Goal: Task Accomplishment & Management: Use online tool/utility

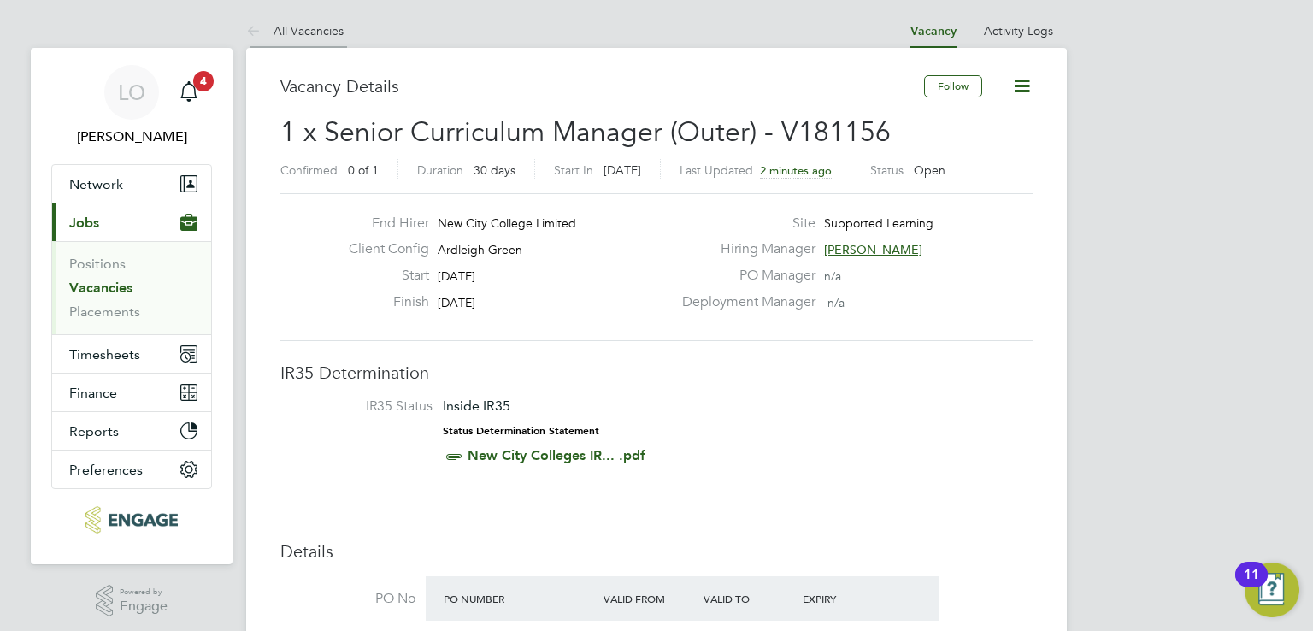
click at [295, 32] on link "All Vacancies" at bounding box center [294, 30] width 97 height 15
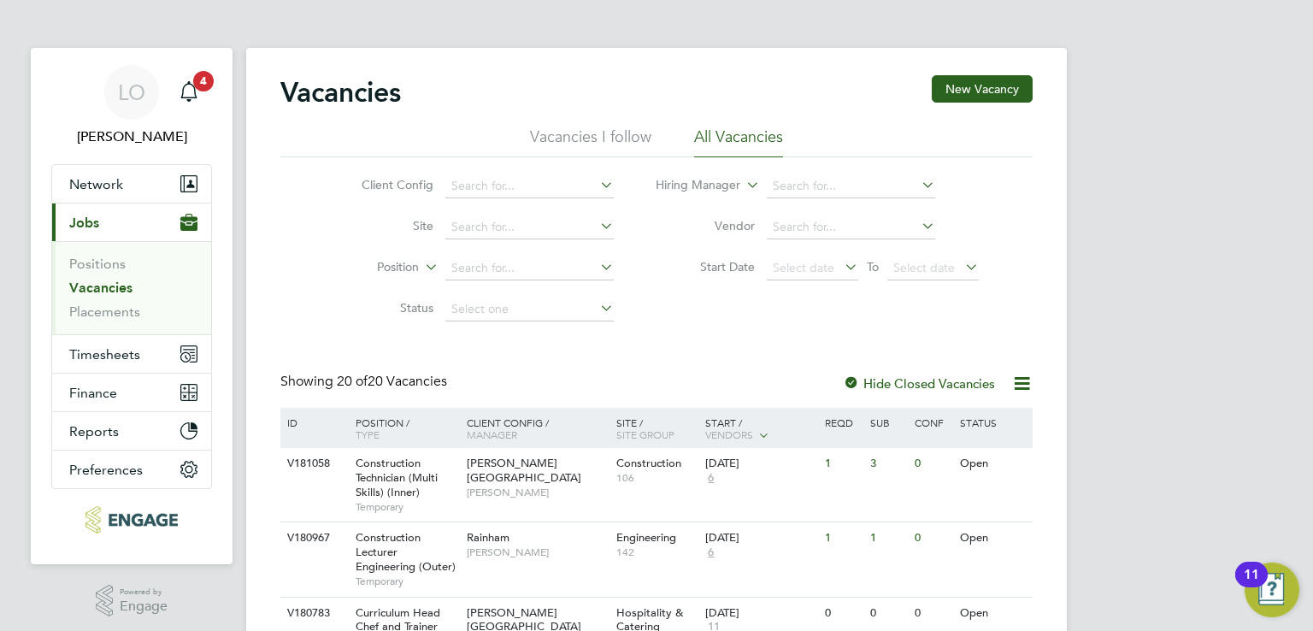
click at [309, 91] on h2 "Vacancies" at bounding box center [340, 92] width 121 height 34
click at [335, 377] on div "Showing 20 of 20 Vacancies" at bounding box center [365, 382] width 170 height 18
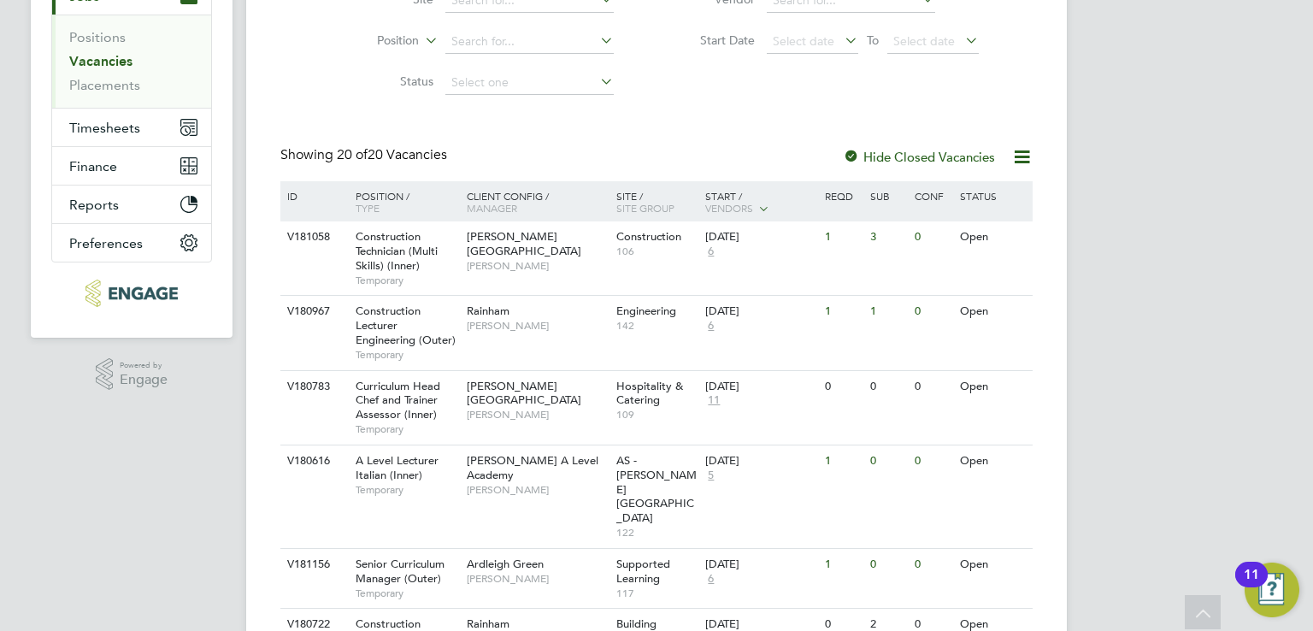
scroll to position [256, 0]
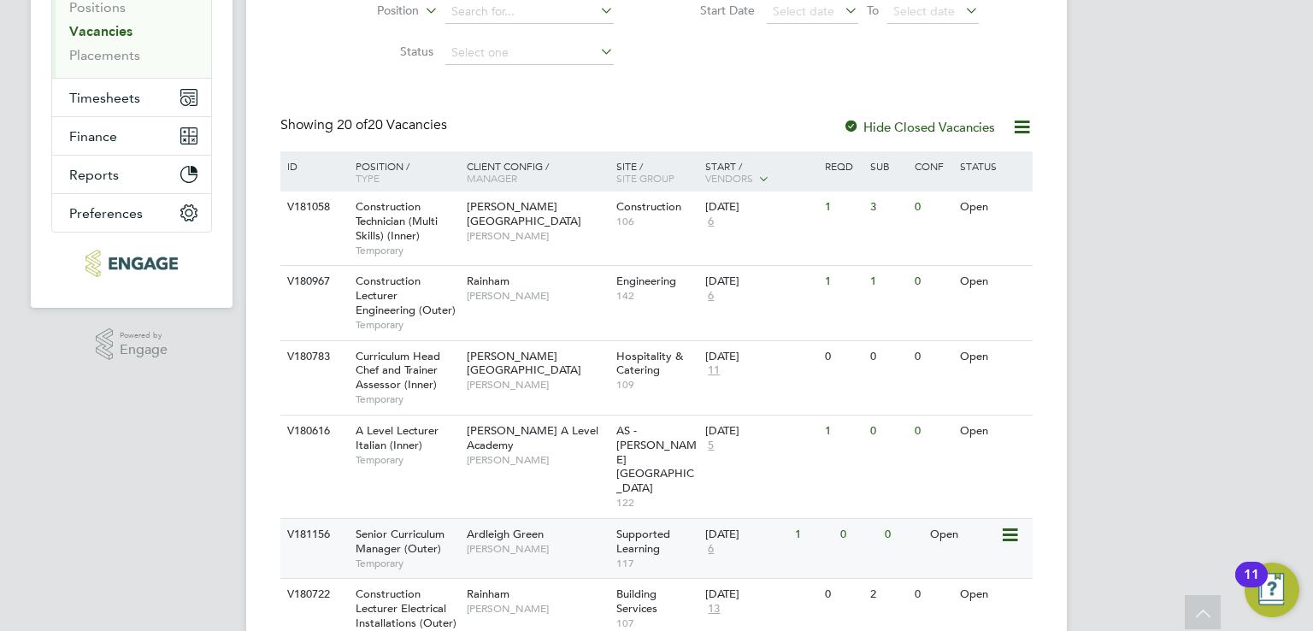
click at [711, 542] on span "6" at bounding box center [710, 549] width 11 height 15
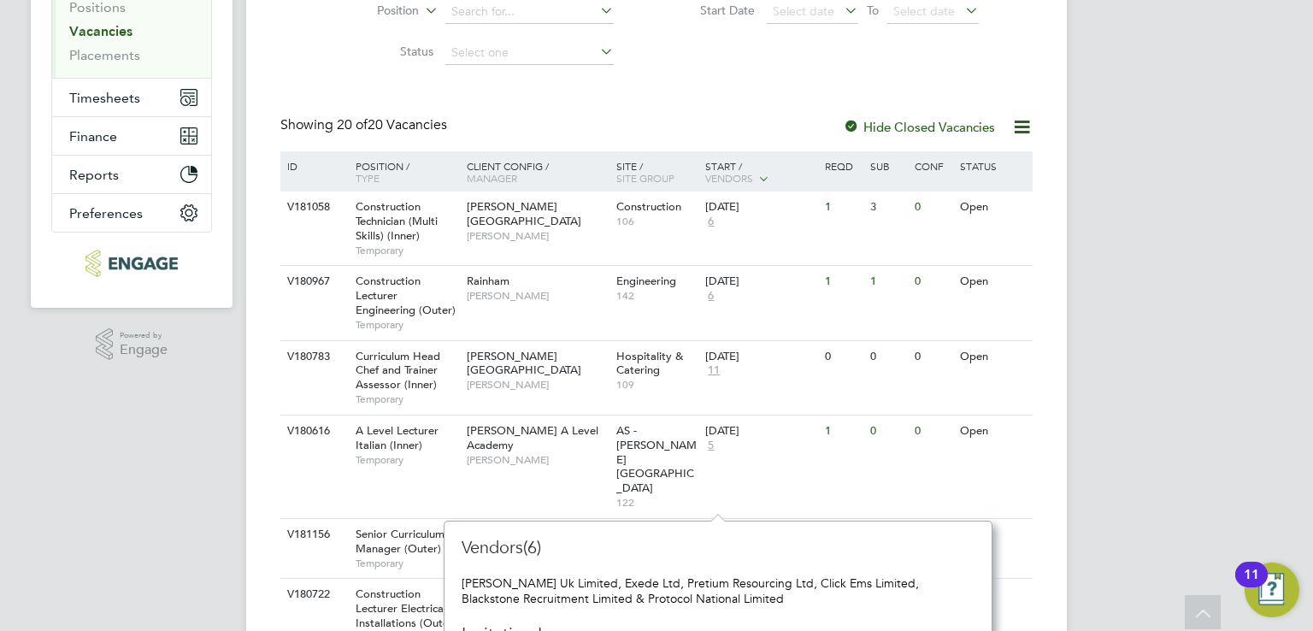
scroll to position [342, 0]
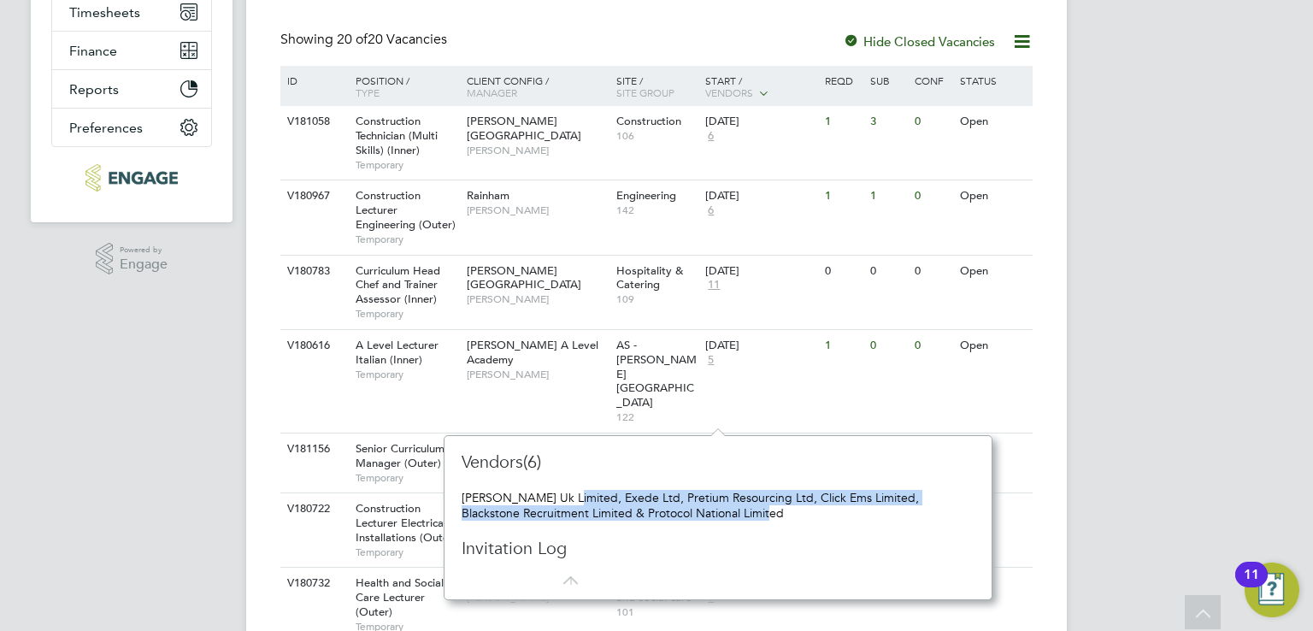
drag, startPoint x: 745, startPoint y: 517, endPoint x: 571, endPoint y: 491, distance: 175.5
click at [571, 491] on div "Morgan Hunt Uk Limited, Exede Ltd, Pretium Resourcing Ltd, Click Ems Limited, B…" at bounding box center [718, 505] width 513 height 31
click at [204, 480] on div "LO Luke O'Neill Notifications 4 Applications: Network Team Members Businesses S…" at bounding box center [656, 630] width 1313 height 1944
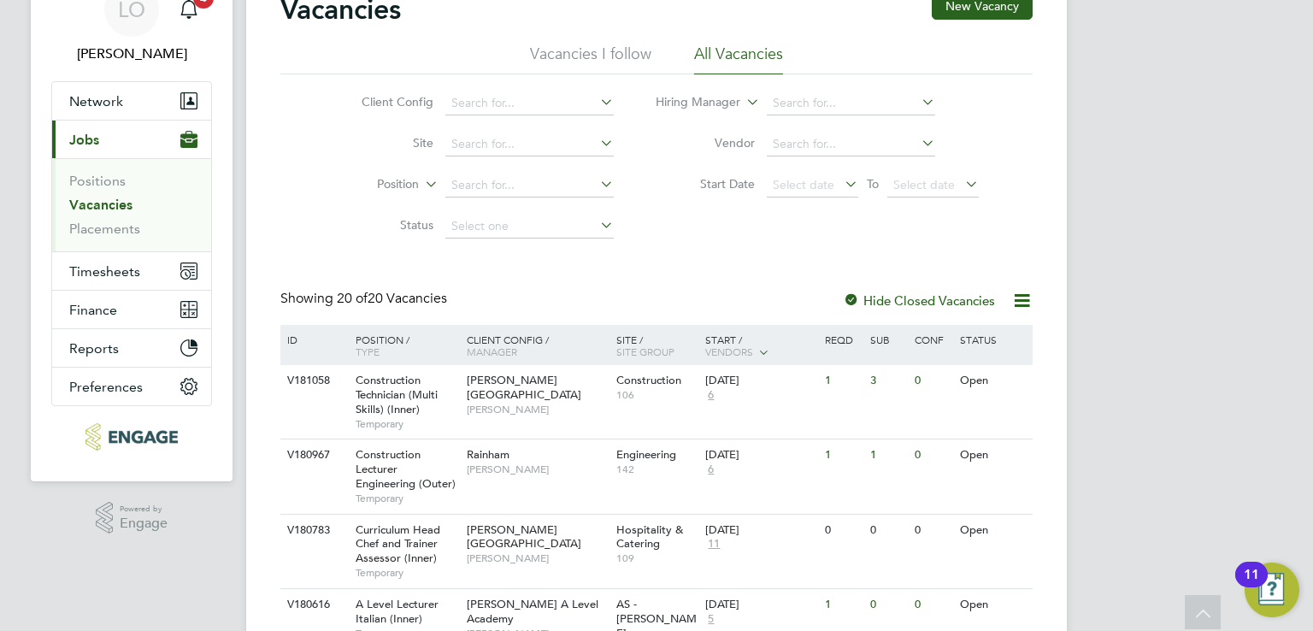
scroll to position [0, 0]
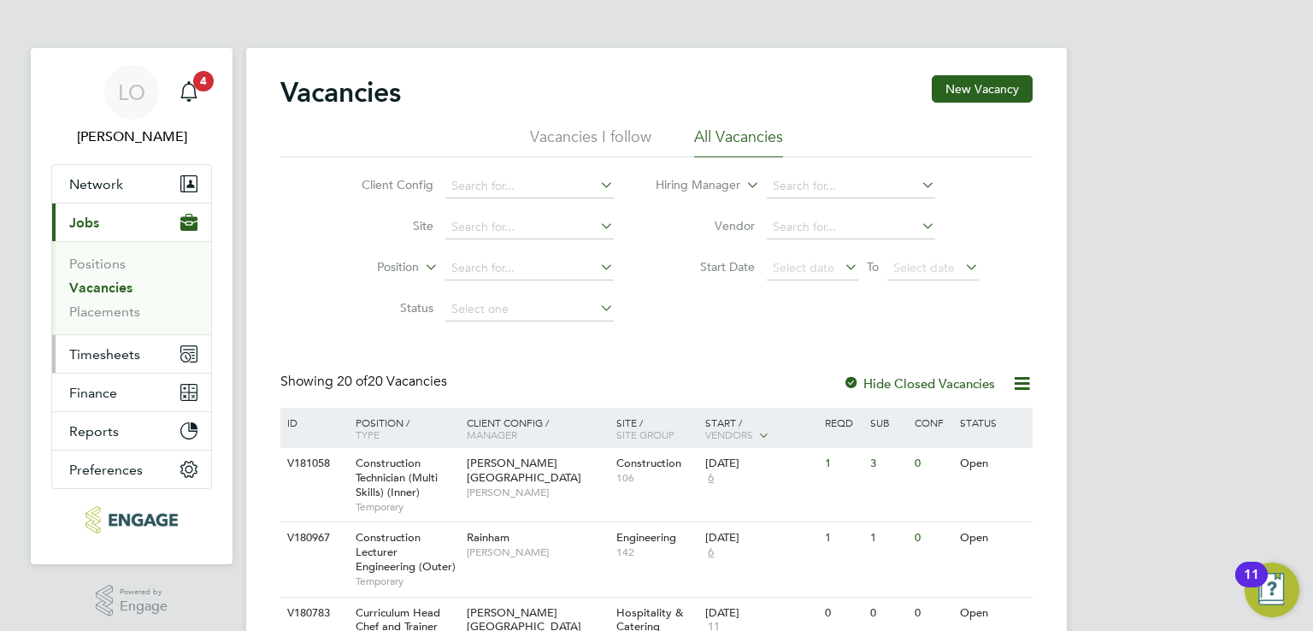
click at [90, 358] on span "Timesheets" at bounding box center [104, 354] width 71 height 16
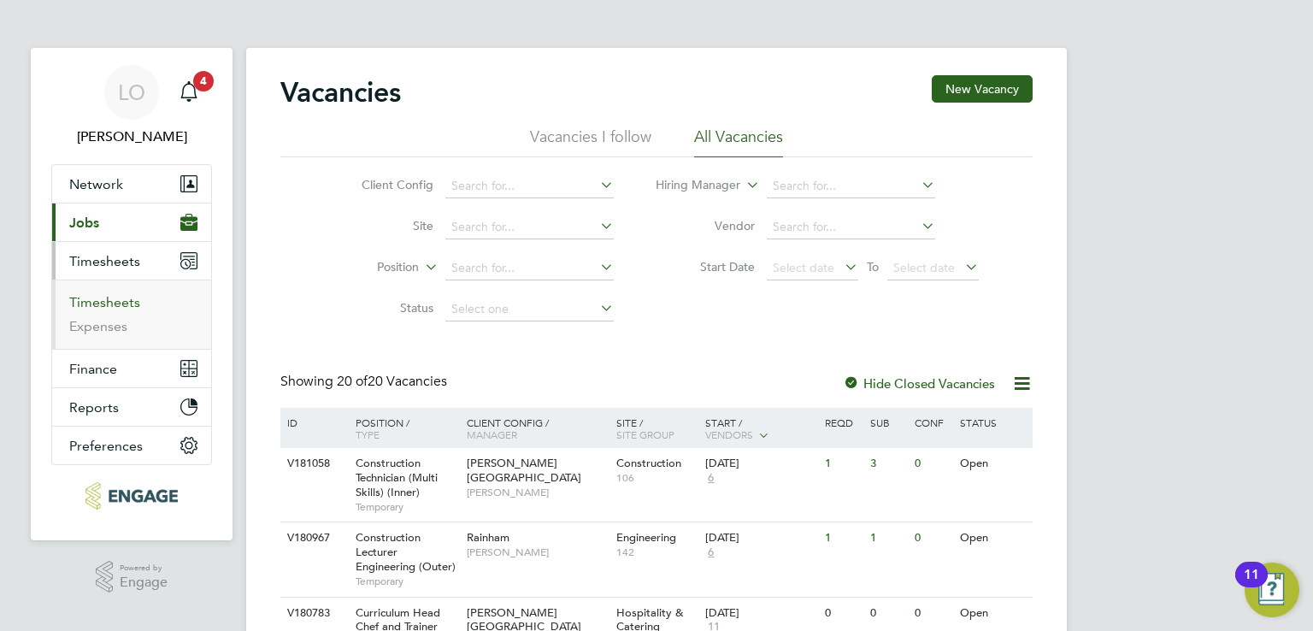
click at [106, 302] on link "Timesheets" at bounding box center [104, 302] width 71 height 16
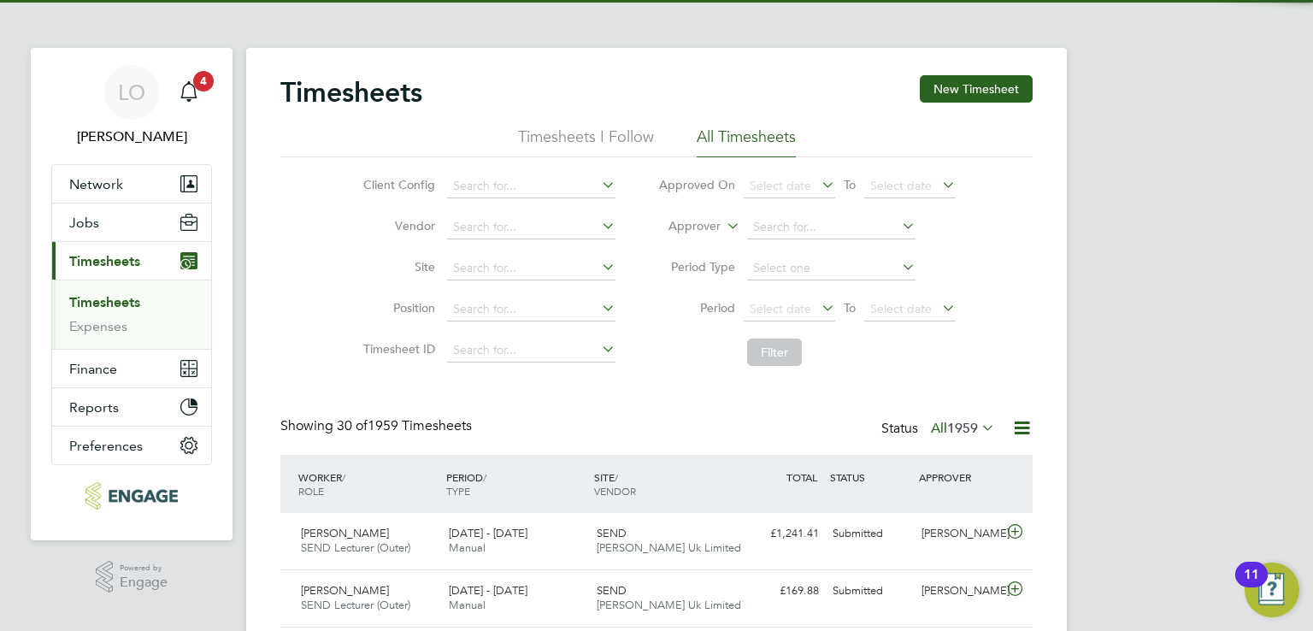
scroll to position [43, 149]
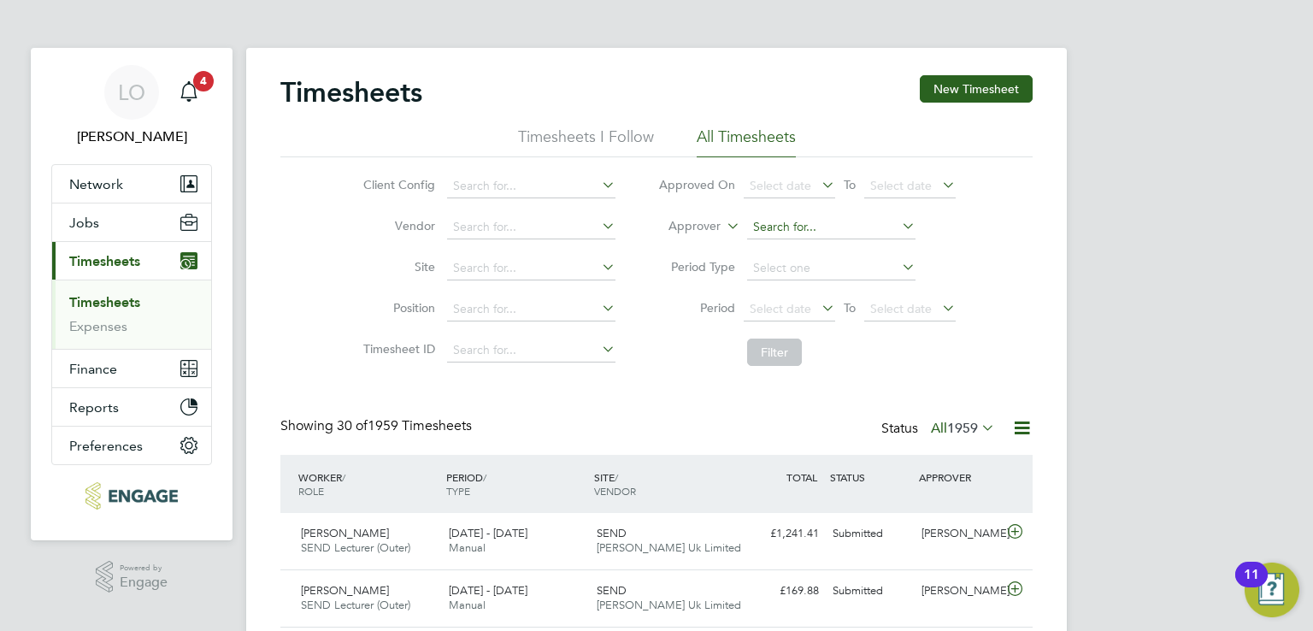
click at [823, 223] on input at bounding box center [831, 227] width 168 height 24
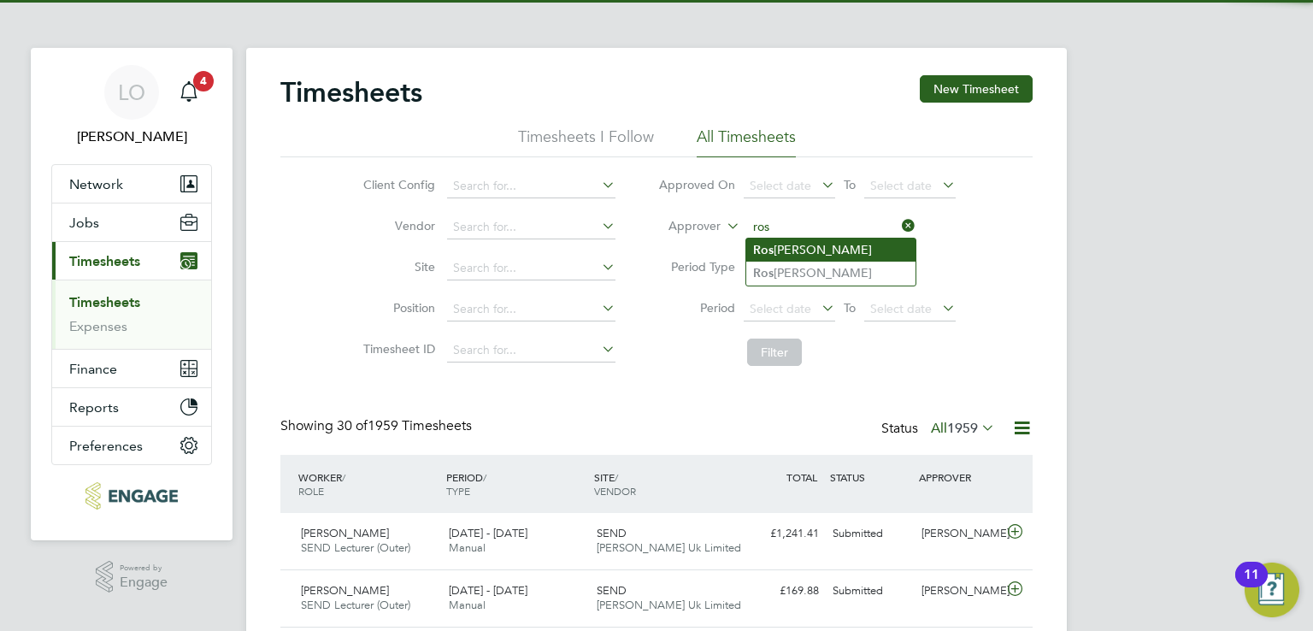
click at [792, 244] on li "Ros lyn O'Garro" at bounding box center [830, 249] width 169 height 23
type input "[PERSON_NAME]"
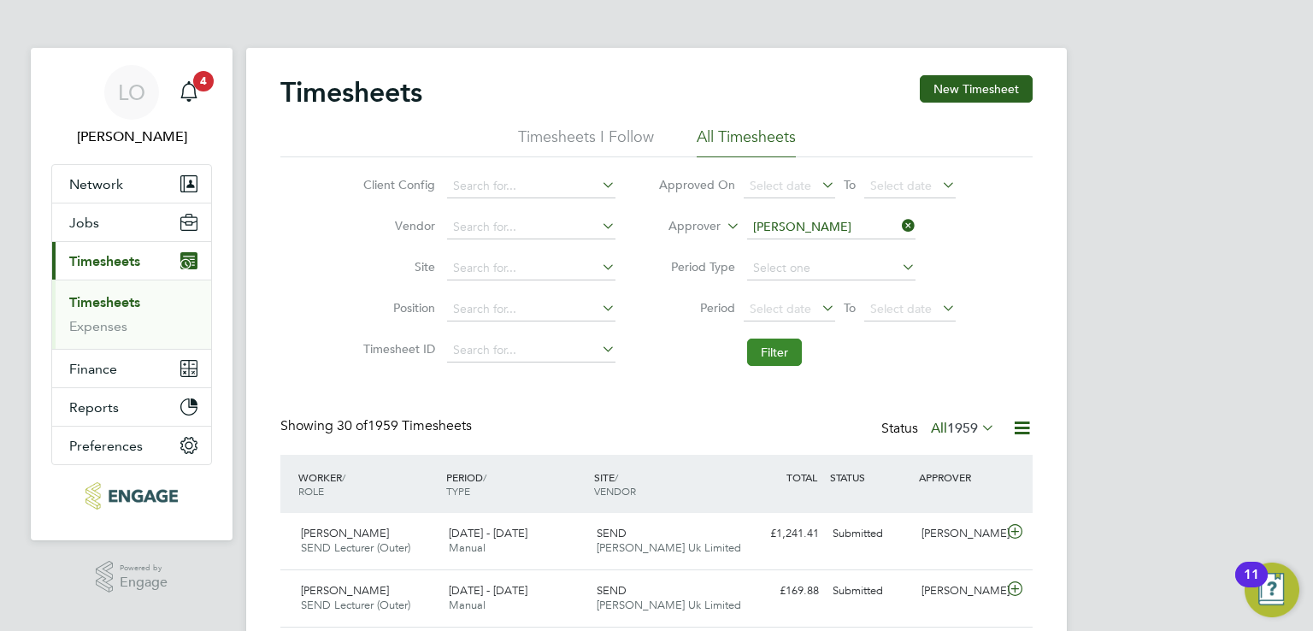
click at [776, 359] on button "Filter" at bounding box center [774, 352] width 55 height 27
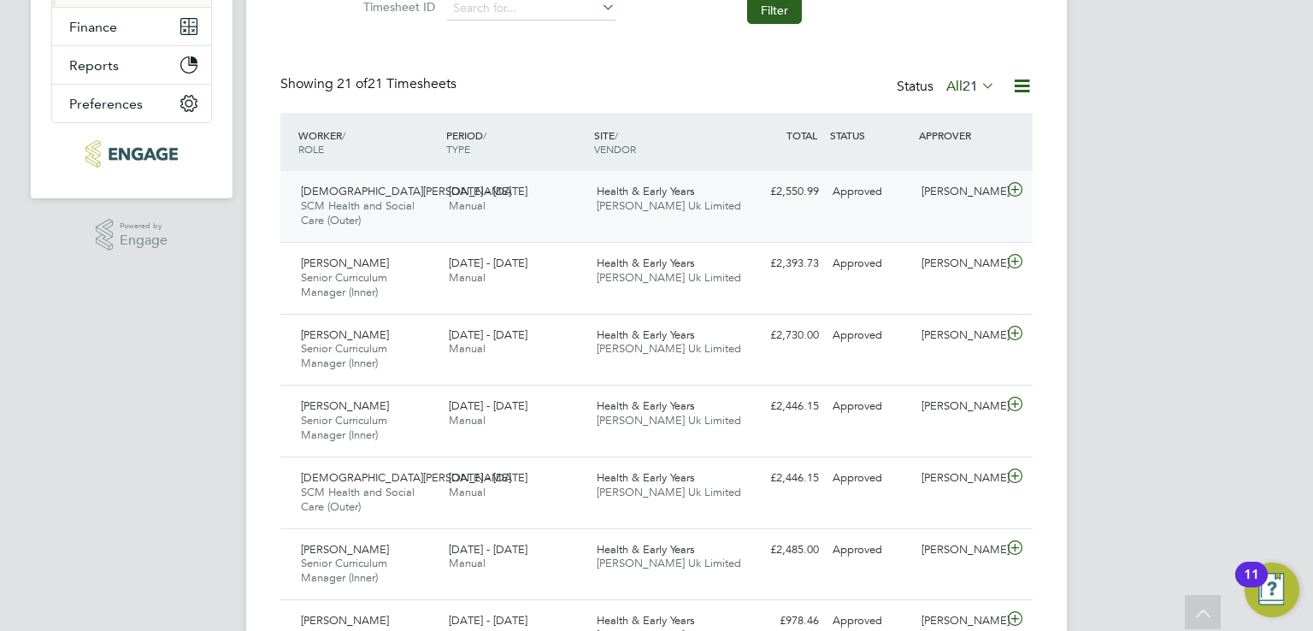
click at [882, 212] on div "Shaista Javed SCM Health and Social Care (Outer) 15 - 21 Sep 2025 15 - 21 Sep 2…" at bounding box center [656, 206] width 752 height 71
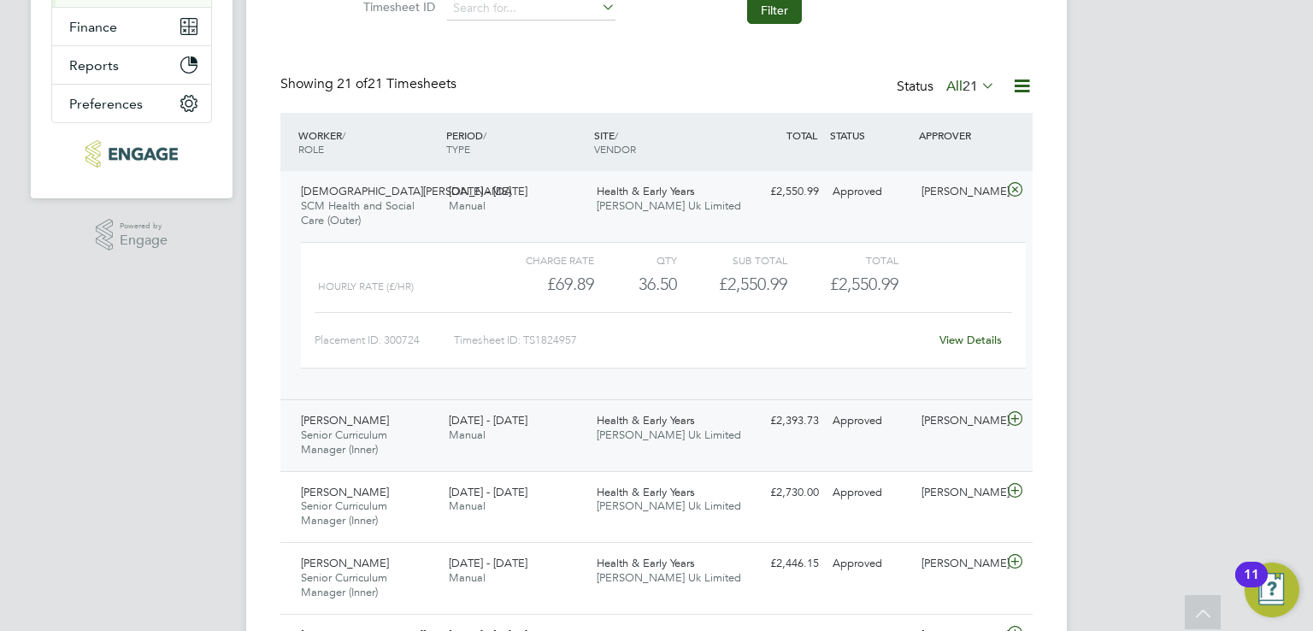
click at [815, 439] on div "Charmaine Mclennon Senior Curriculum Manager (Inner) 15 - 21 Sep 2025 15 - 21 S…" at bounding box center [656, 435] width 752 height 72
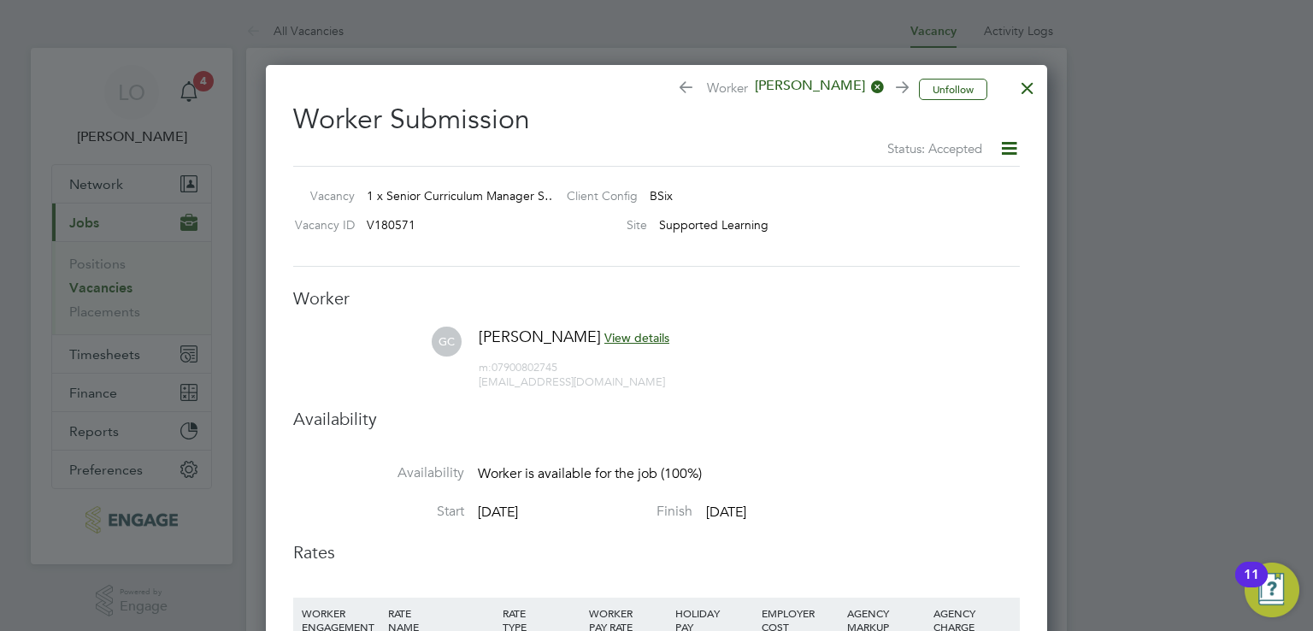
click at [1019, 93] on div at bounding box center [1027, 83] width 31 height 31
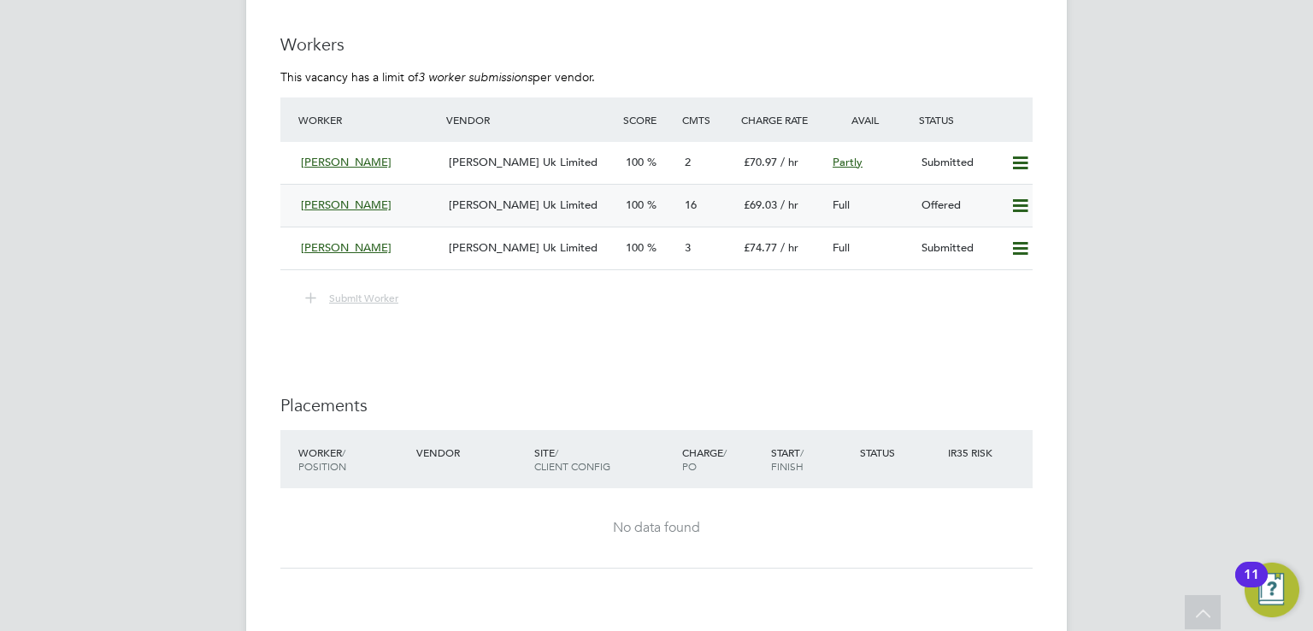
click at [471, 191] on div "[PERSON_NAME] Uk Limited" at bounding box center [530, 205] width 177 height 28
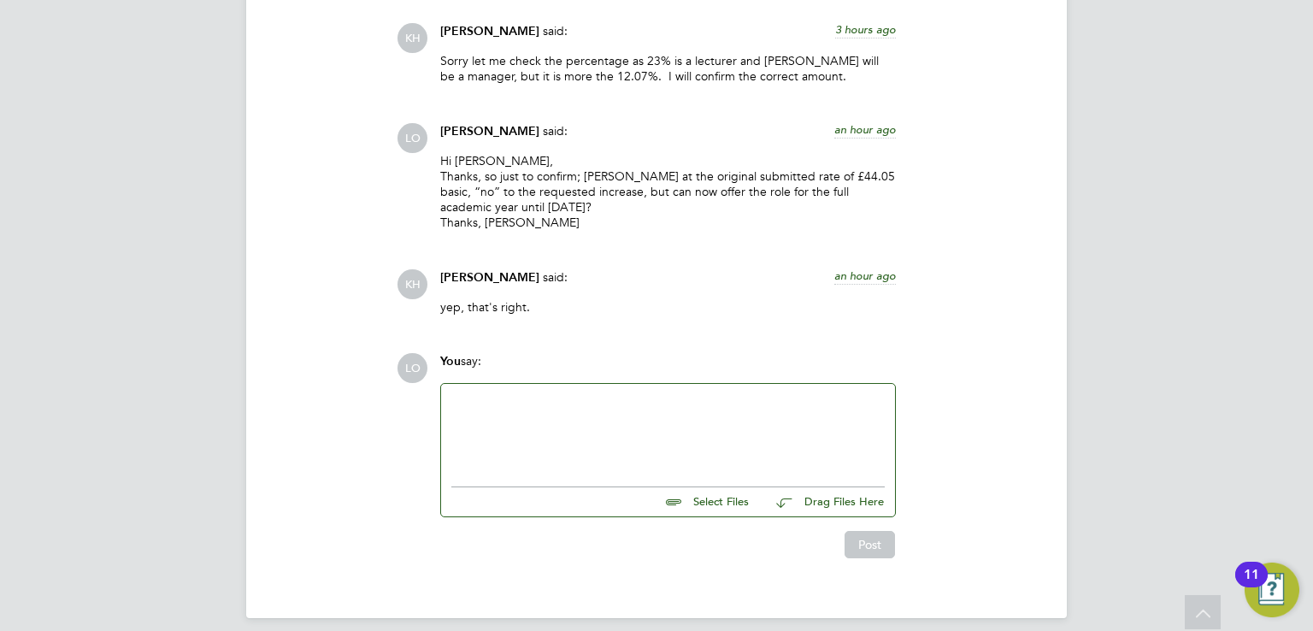
click at [588, 397] on div at bounding box center [667, 431] width 433 height 74
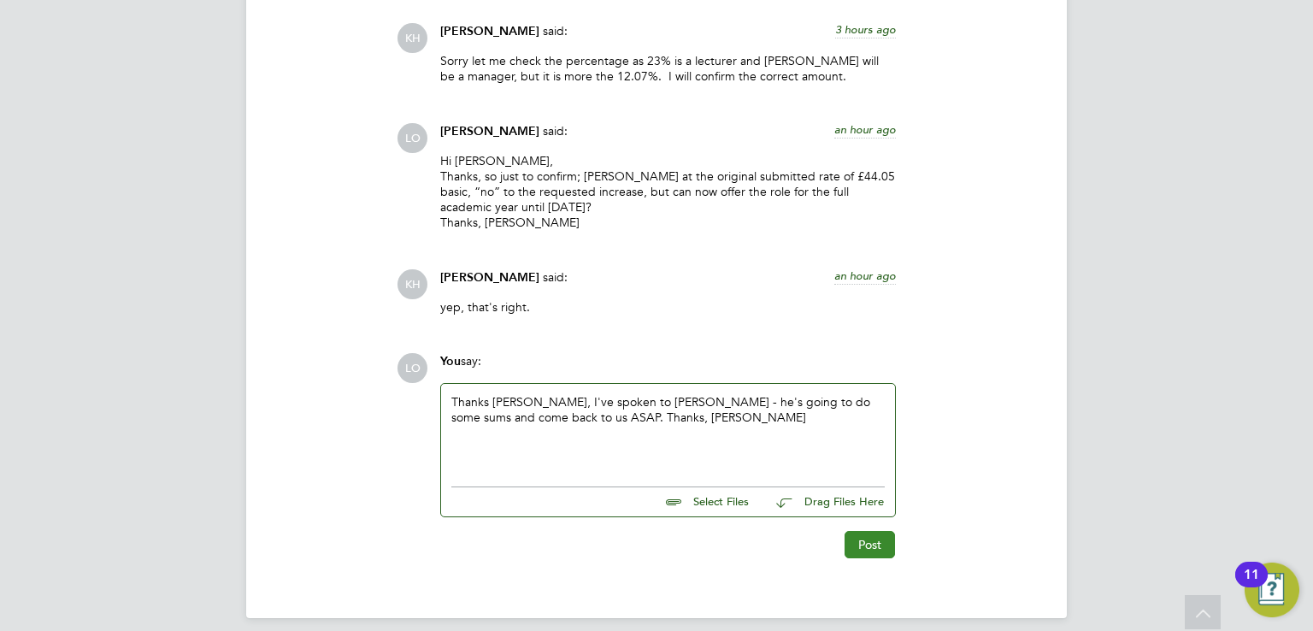
click at [868, 531] on button "Post" at bounding box center [870, 544] width 50 height 27
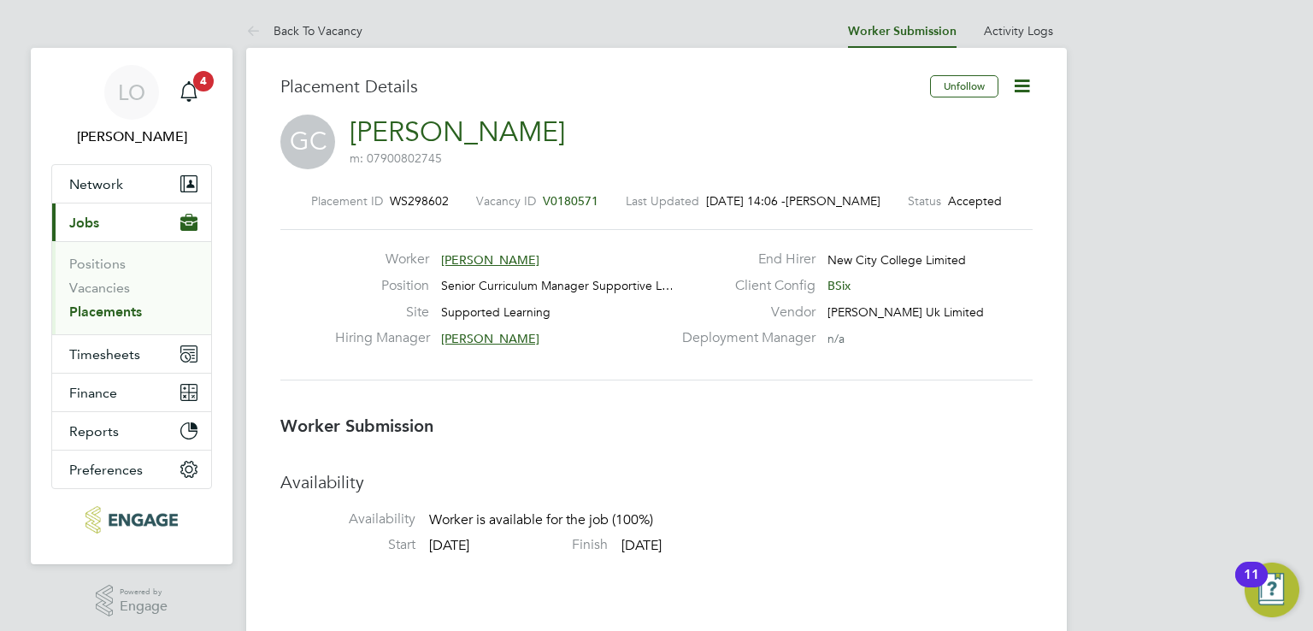
drag, startPoint x: 596, startPoint y: 192, endPoint x: 503, endPoint y: 195, distance: 92.4
click at [538, 195] on div "Placement ID WS298602 Vacancy ID V0180571 Last Updated 15 Sep 2025, 14:06 - Luk…" at bounding box center [656, 200] width 752 height 15
click at [470, 200] on div "Placement ID WS298602 Vacancy ID V0180571 Last Updated 15 Sep 2025, 14:06 - Luk…" at bounding box center [656, 200] width 752 height 15
drag, startPoint x: 479, startPoint y: 198, endPoint x: 579, endPoint y: 199, distance: 100.0
click at [579, 199] on div "Vacancy ID V0180571" at bounding box center [537, 200] width 122 height 15
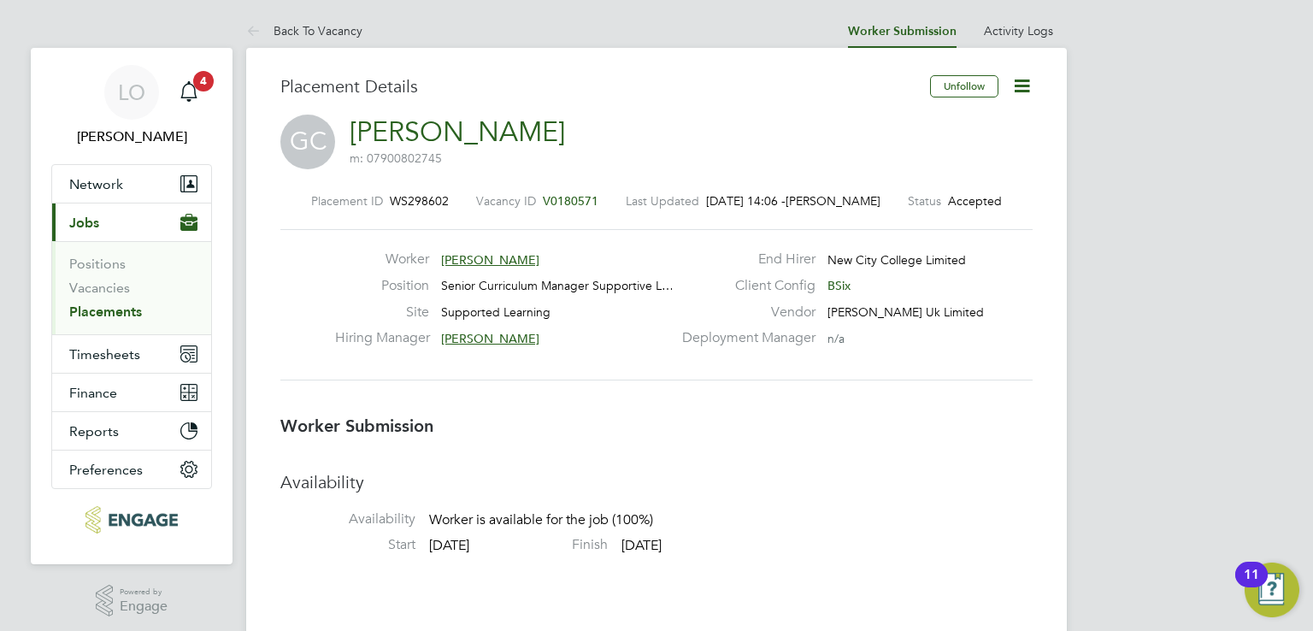
click at [531, 191] on div "Placement ID WS298602 Vacancy ID V0180571 Last Updated 15 Sep 2025, 14:06 - Luk…" at bounding box center [656, 287] width 752 height 229
click at [560, 197] on span "V0180571" at bounding box center [571, 200] width 56 height 15
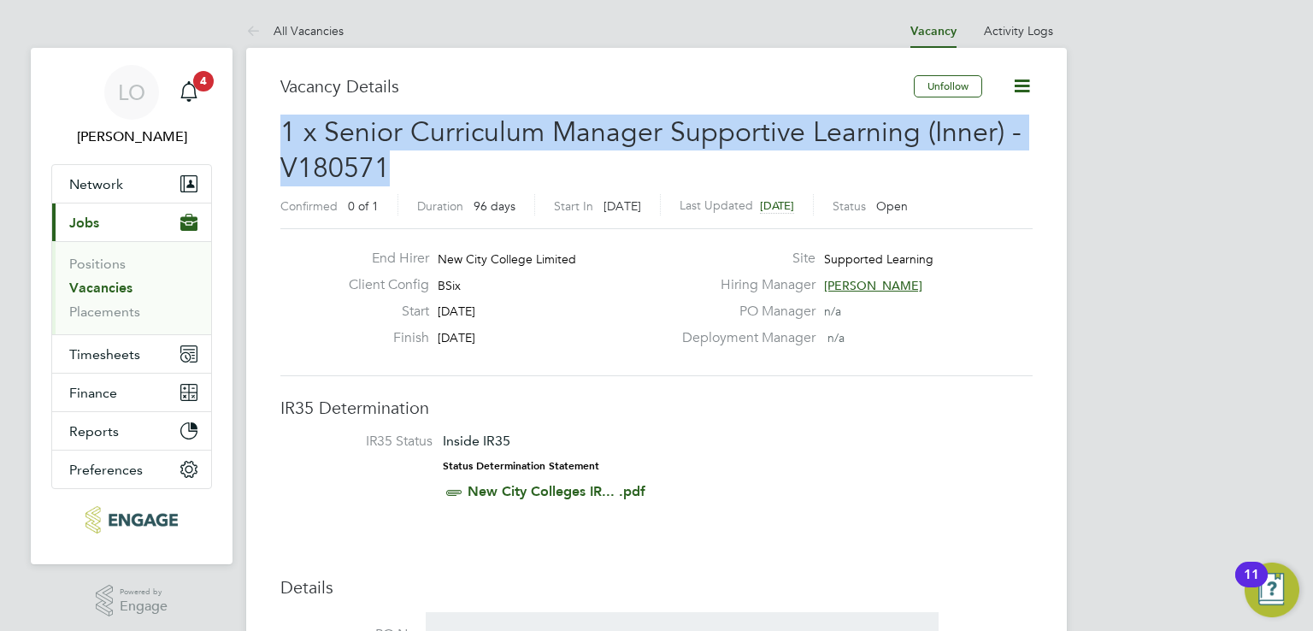
drag, startPoint x: 386, startPoint y: 164, endPoint x: 281, endPoint y: 136, distance: 108.9
click at [281, 136] on span "1 x Senior Curriculum Manager Supportive Learning (Inner) - V180571" at bounding box center [650, 149] width 741 height 69
copy span "1 x Senior Curriculum Manager Supportive Learning (Inner) - V180571"
click at [615, 121] on span "1 x Senior Curriculum Manager Supportive Learning (Inner) - V180571" at bounding box center [650, 149] width 741 height 69
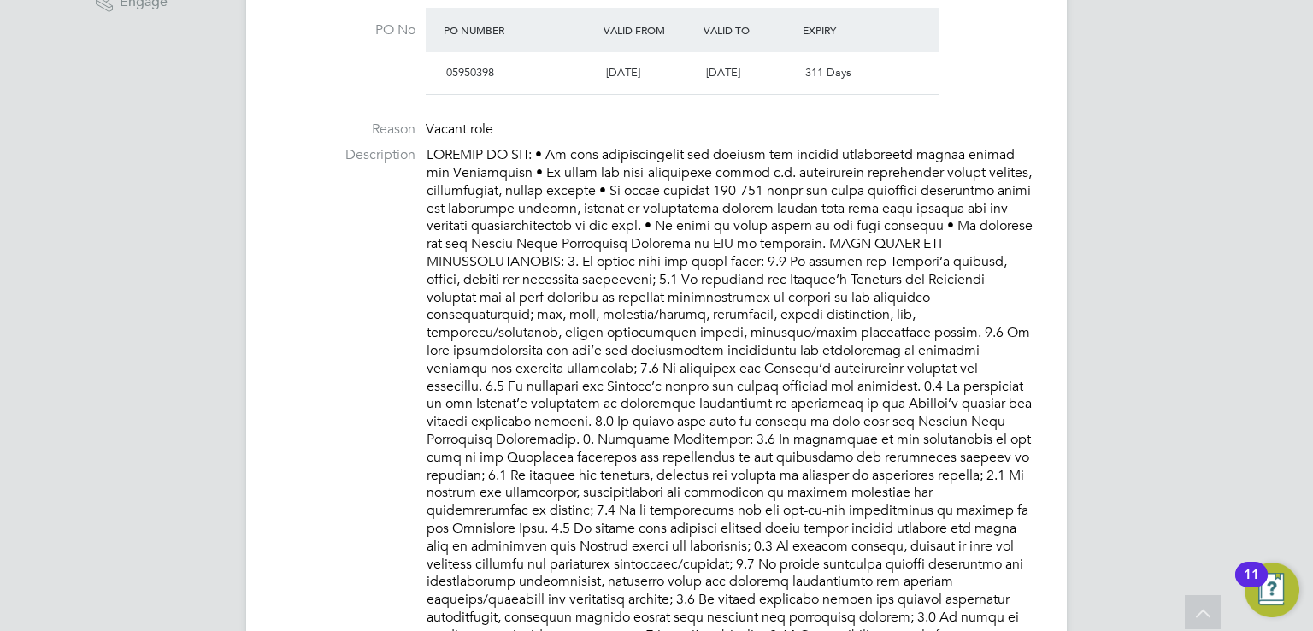
scroll to position [427, 0]
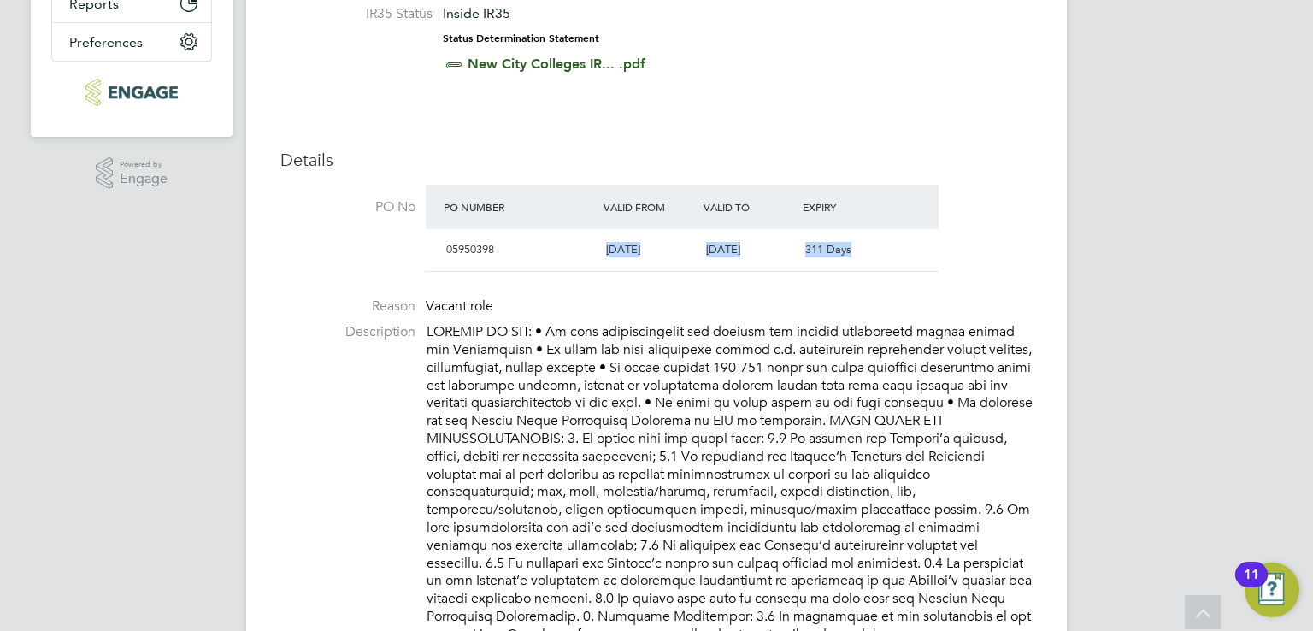
drag, startPoint x: 633, startPoint y: 249, endPoint x: 975, endPoint y: 261, distance: 343.0
click at [975, 261] on li "PO No PO Number Valid From Valid To Expiry 05950398 01 Aug 2025 31 Jul 2026 311…" at bounding box center [656, 233] width 752 height 97
click at [868, 253] on div "311 Days" at bounding box center [848, 250] width 100 height 28
click at [834, 247] on span "311 Days" at bounding box center [828, 249] width 46 height 15
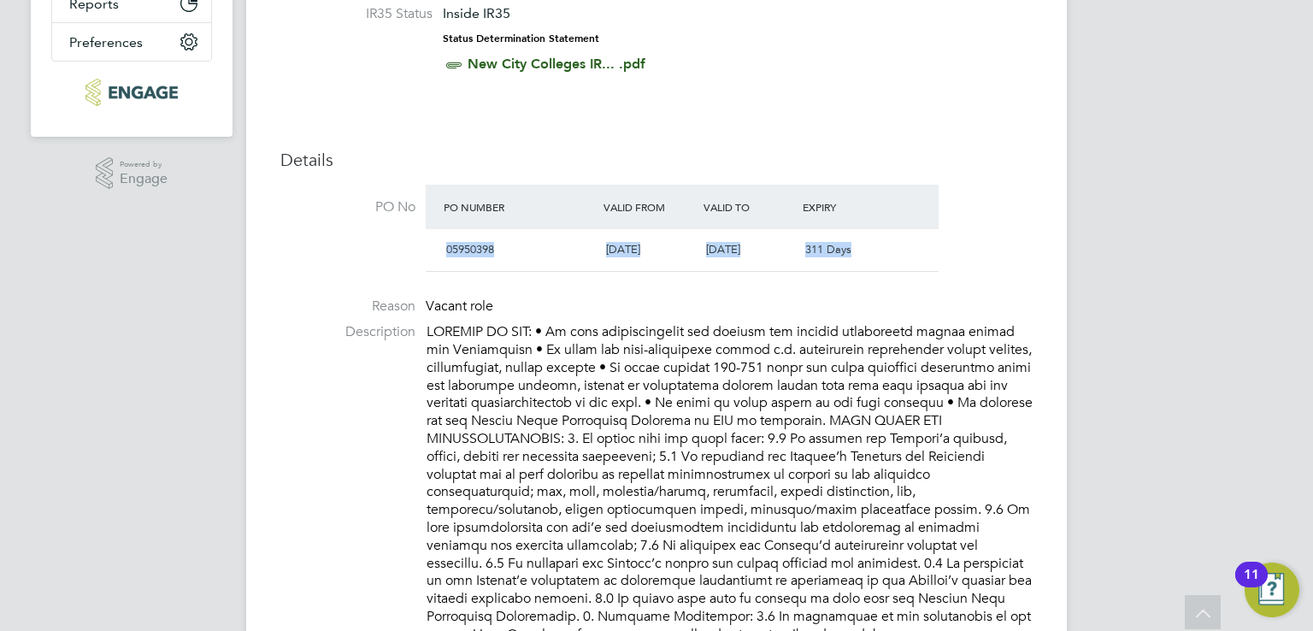
click at [834, 247] on span "311 Days" at bounding box center [828, 249] width 46 height 15
click at [810, 249] on span "311 Days" at bounding box center [828, 249] width 46 height 15
drag, startPoint x: 447, startPoint y: 250, endPoint x: 868, endPoint y: 276, distance: 422.2
click at [868, 276] on li "PO No PO Number Valid From Valid To Expiry 05950398 01 Aug 2025 31 Jul 2026 311…" at bounding box center [656, 233] width 752 height 97
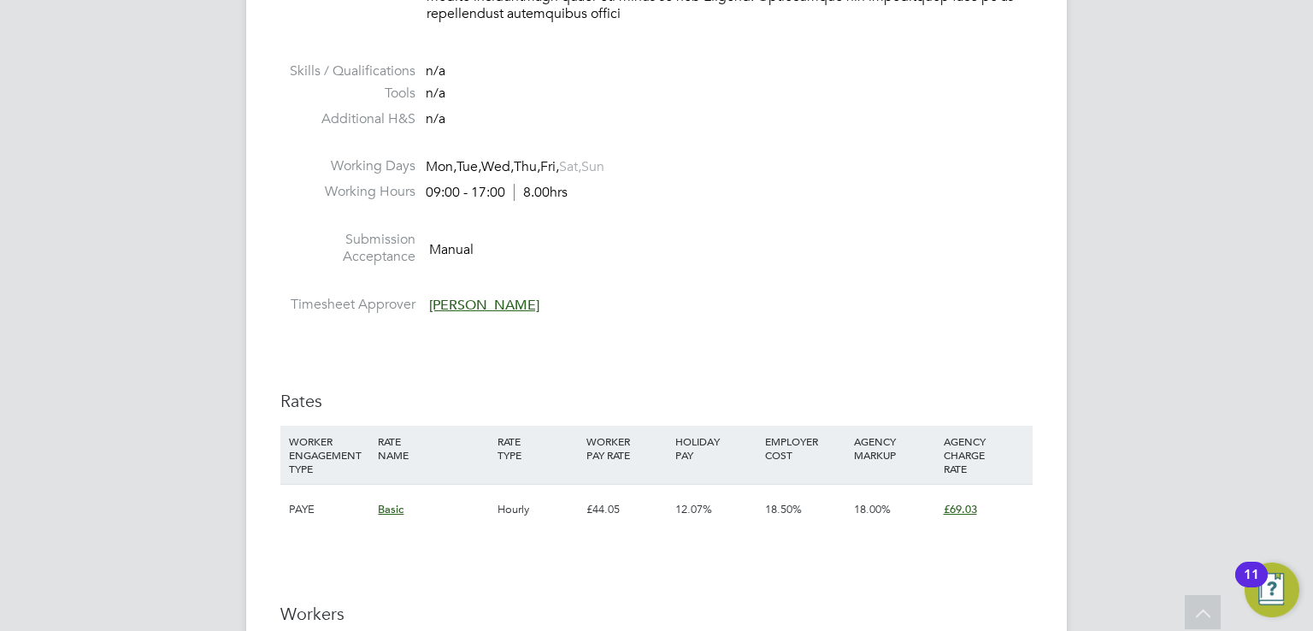
scroll to position [1966, 0]
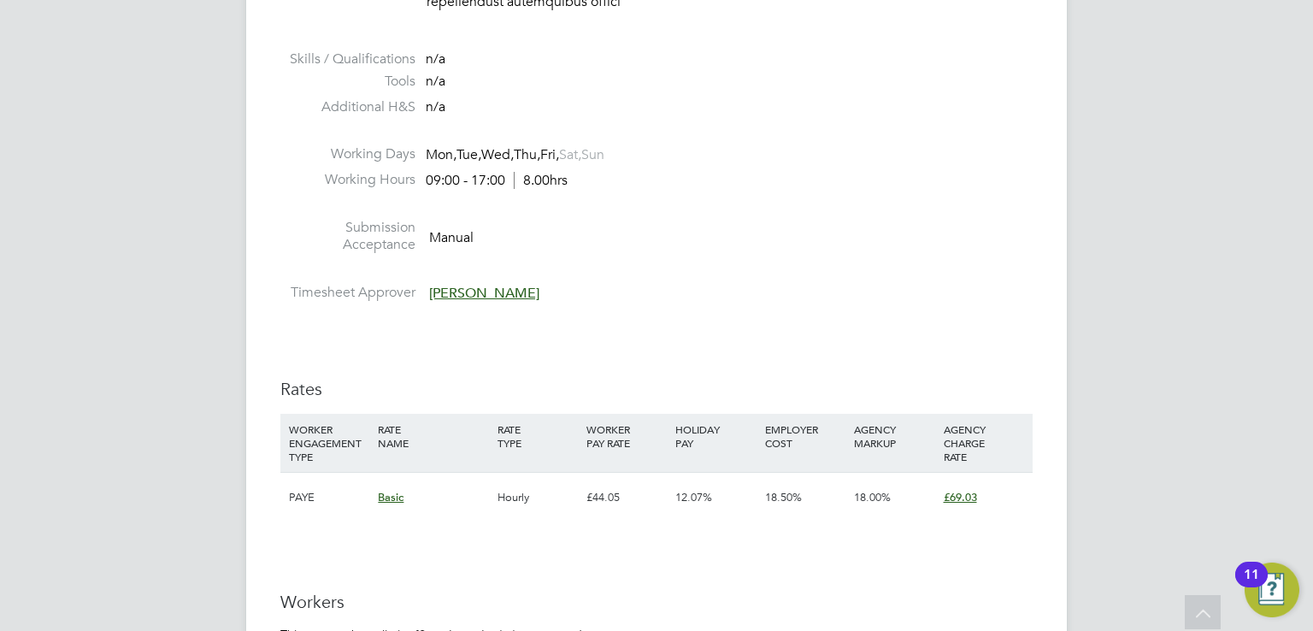
click at [724, 303] on div "IR35 Determination IR35 Status Inside IR35 Status Determination Statement New C…" at bounding box center [656, 207] width 752 height 3552
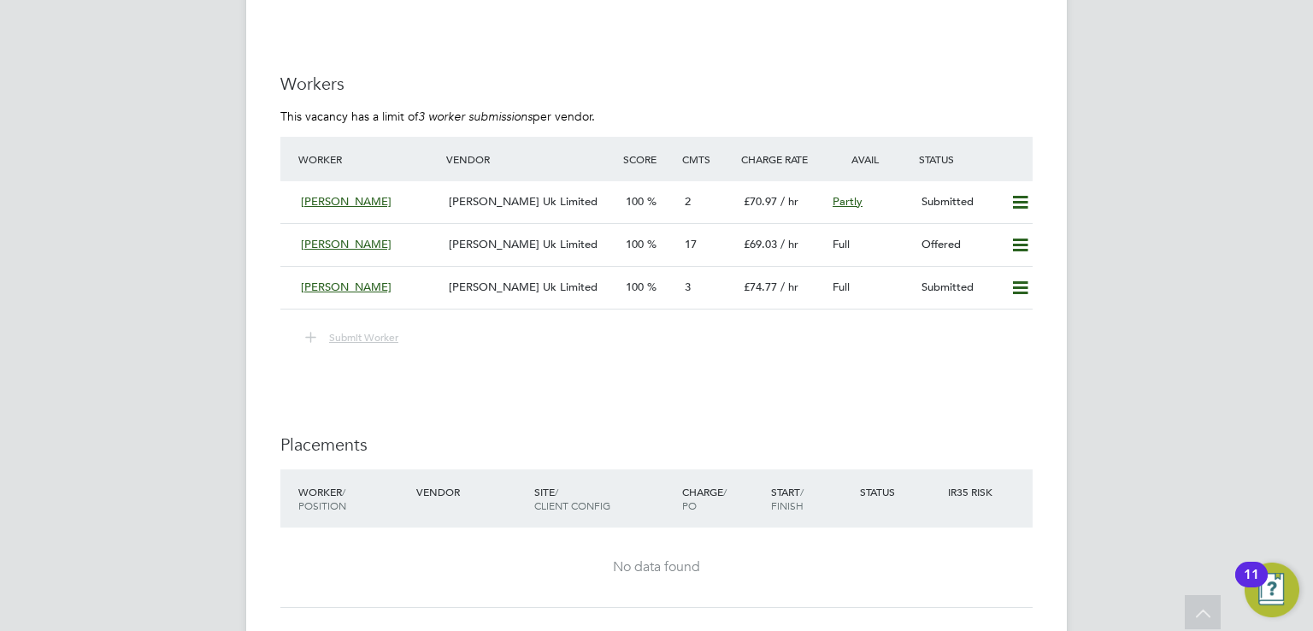
scroll to position [2479, 0]
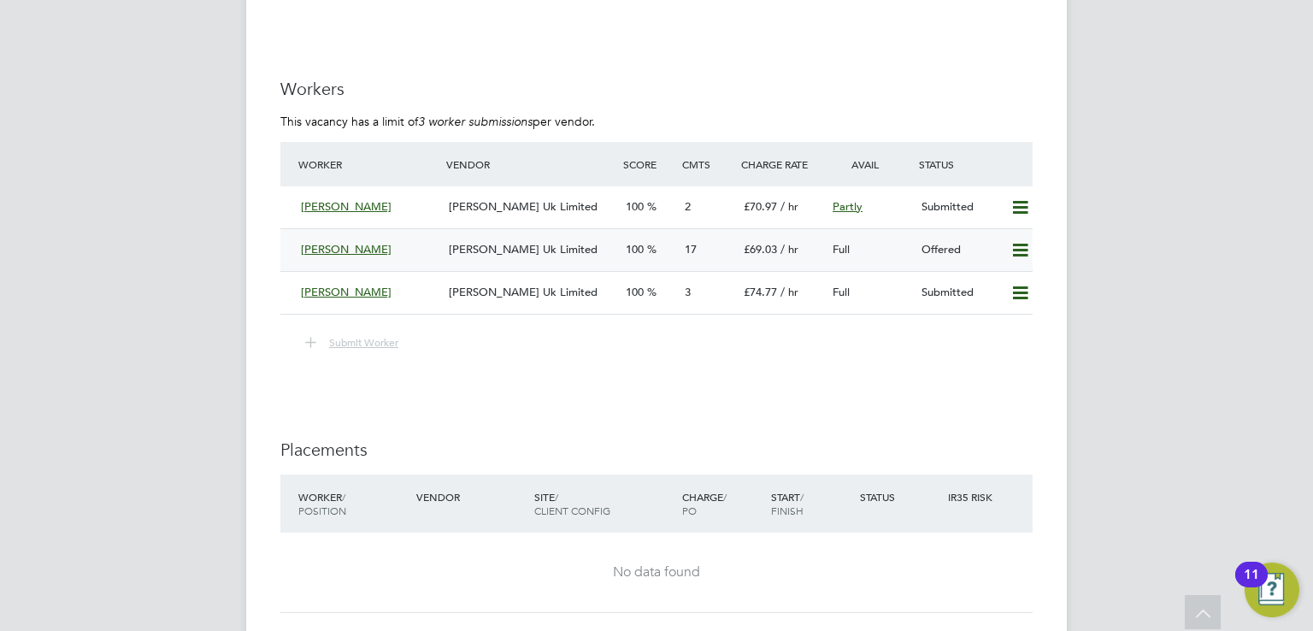
click at [641, 236] on div "100" at bounding box center [648, 250] width 59 height 28
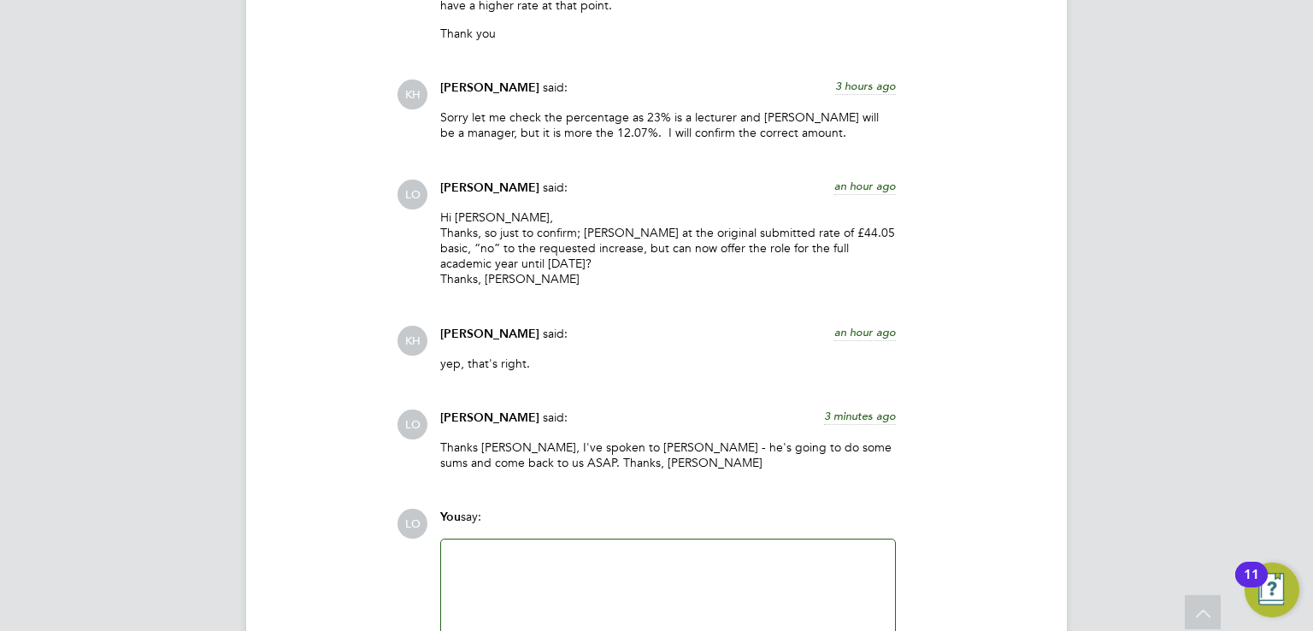
scroll to position [3830, 0]
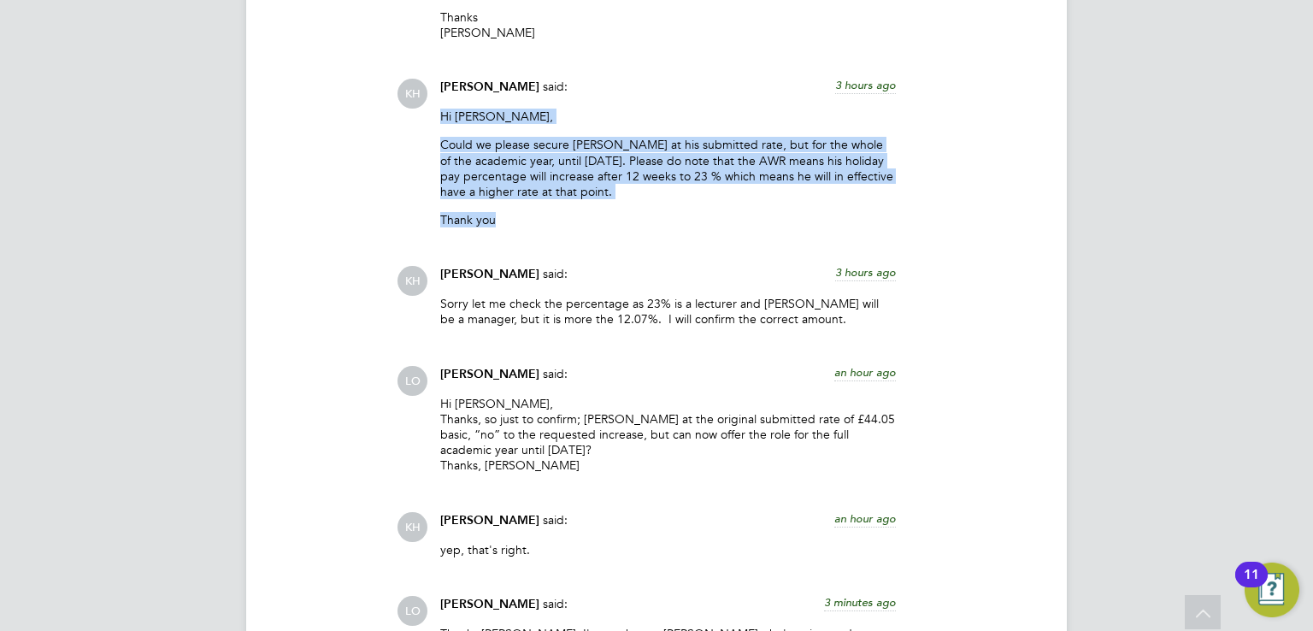
drag, startPoint x: 441, startPoint y: 101, endPoint x: 509, endPoint y: 216, distance: 133.7
click at [509, 216] on div "Hi Luke, Could we please secure Gregg at his submitted rate, but for the whole …" at bounding box center [668, 175] width 456 height 132
drag, startPoint x: 509, startPoint y: 214, endPoint x: 503, endPoint y: 143, distance: 71.1
click at [421, 118] on div "KH Kirsty Hanmore said: 3 hours ago Hi Luke, Could we please secure Gregg at hi…" at bounding box center [715, 160] width 636 height 162
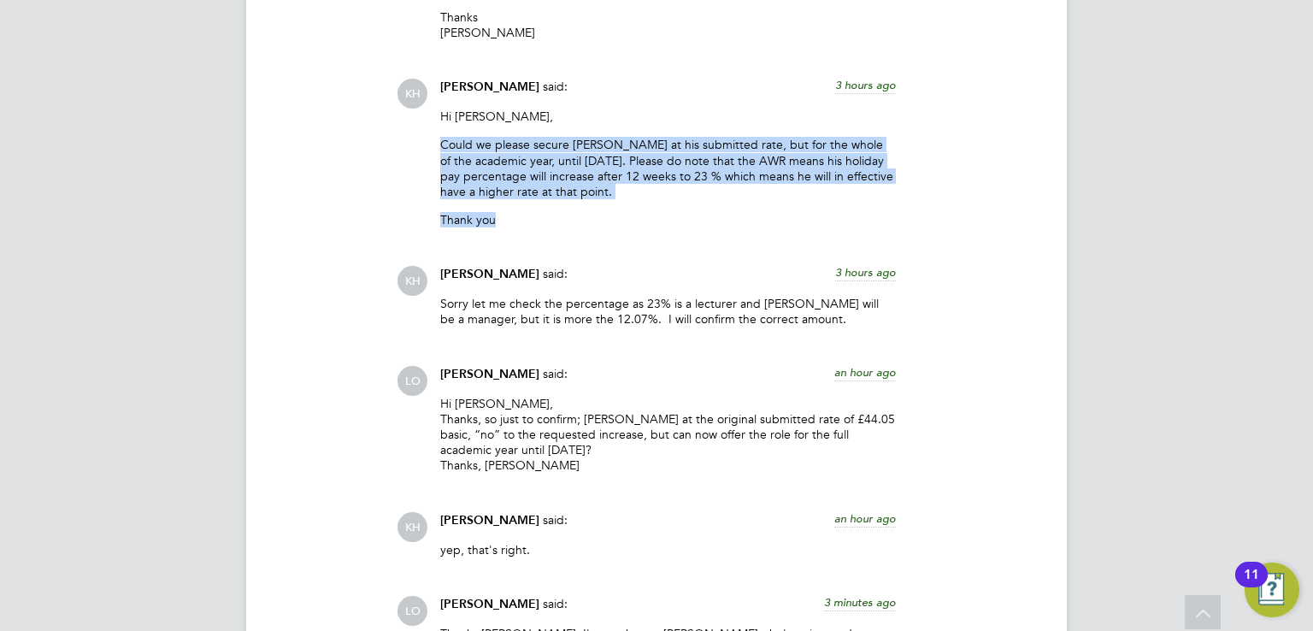
click at [531, 150] on p "Could we please secure Gregg at his submitted rate, but for the whole of the ac…" at bounding box center [668, 168] width 456 height 62
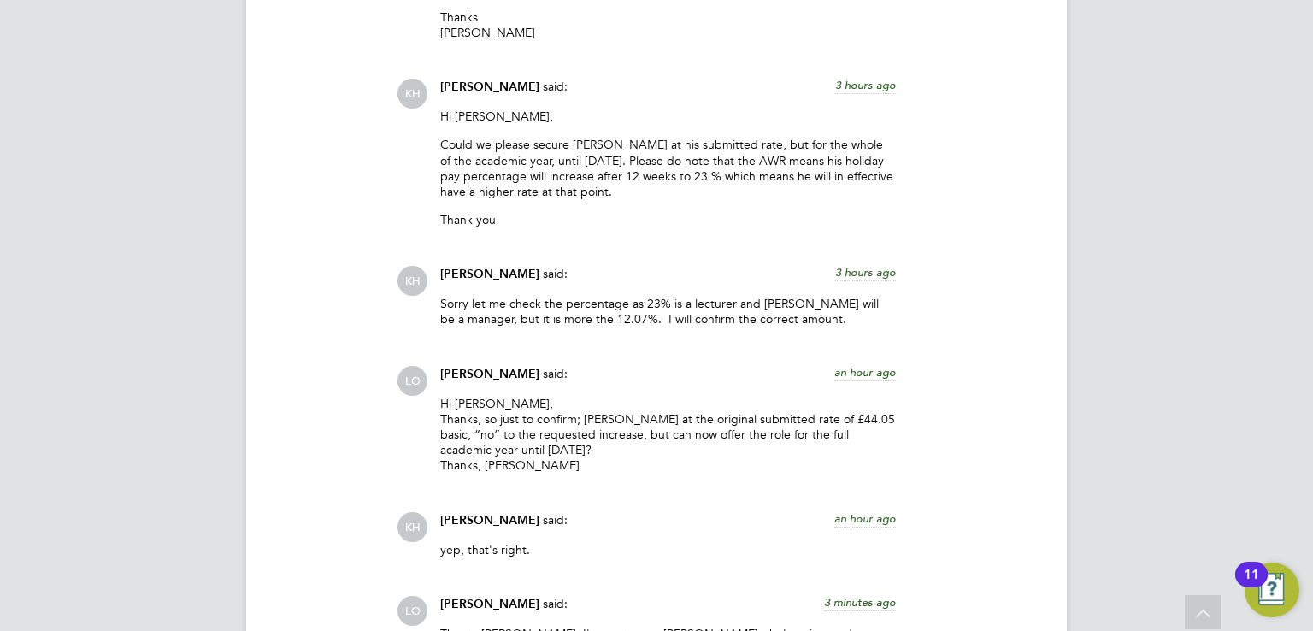
click at [735, 144] on p "Could we please secure Gregg at his submitted rate, but for the whole of the ac…" at bounding box center [668, 168] width 456 height 62
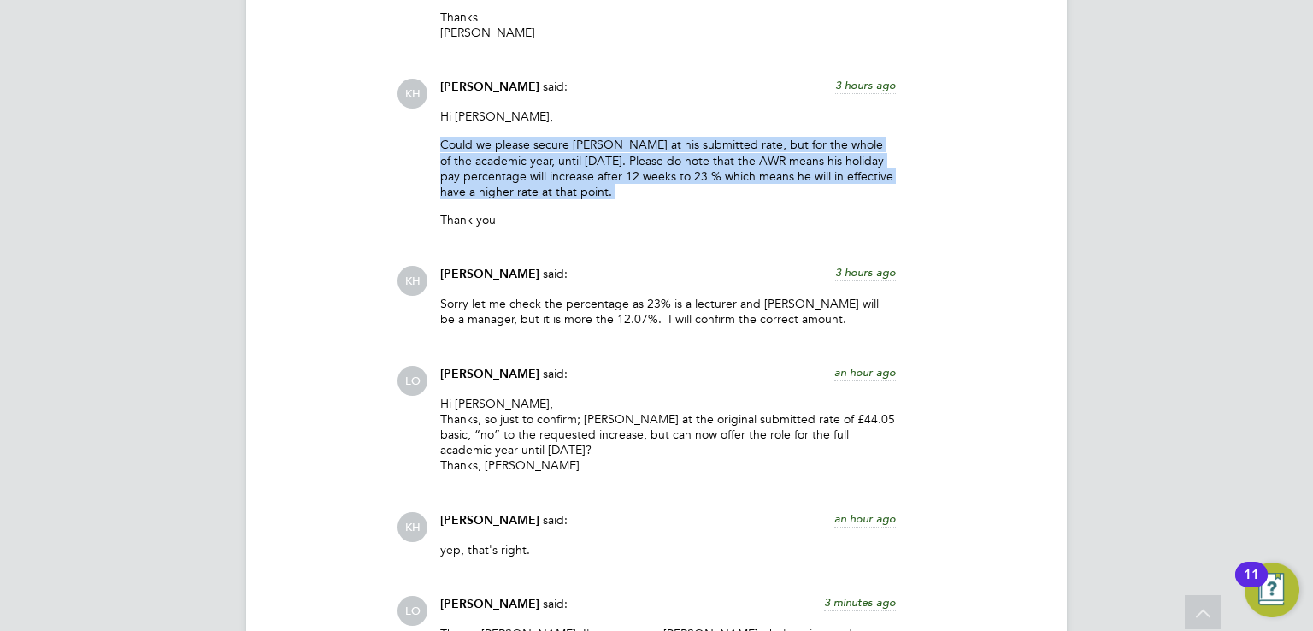
click at [735, 144] on p "Could we please secure Gregg at his submitted rate, but for the whole of the ac…" at bounding box center [668, 168] width 456 height 62
click at [675, 149] on p "Could we please secure Gregg at his submitted rate, but for the whole of the ac…" at bounding box center [668, 168] width 456 height 62
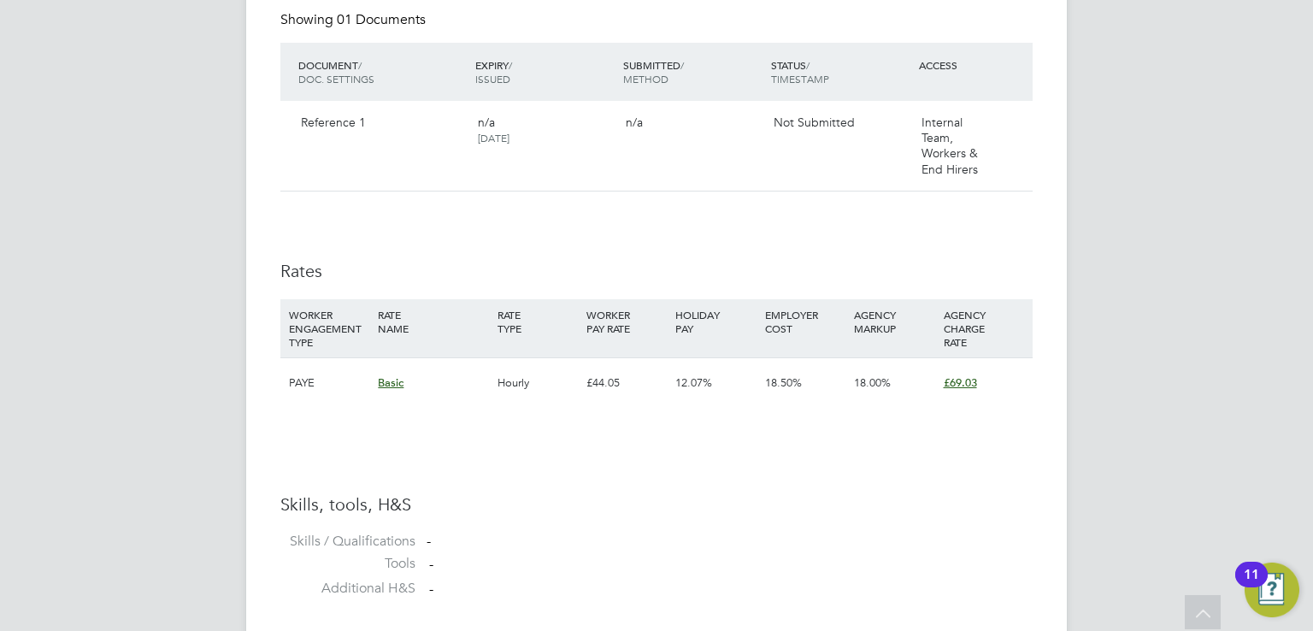
click at [394, 387] on span "Basic" at bounding box center [391, 382] width 26 height 15
click at [955, 384] on span "£69.03" at bounding box center [960, 382] width 33 height 15
